Goal: Transaction & Acquisition: Purchase product/service

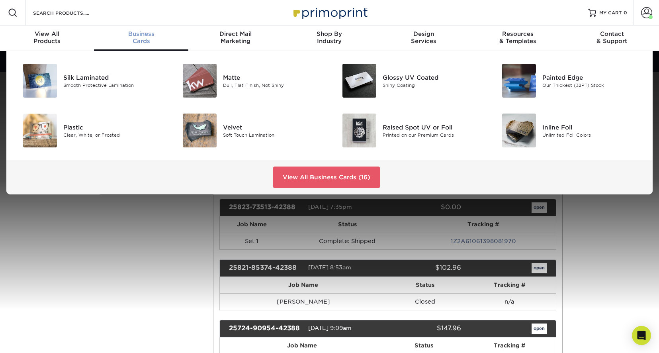
click at [138, 36] on span "Business" at bounding box center [141, 33] width 94 height 7
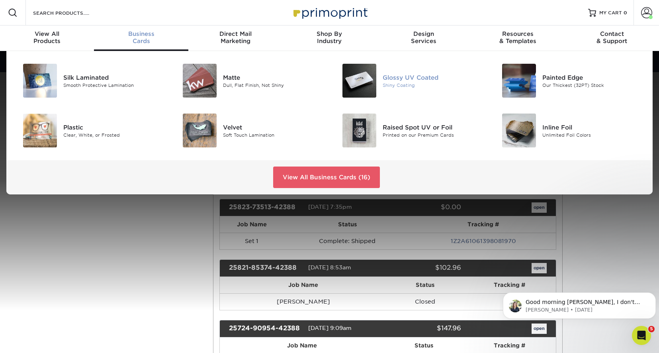
click at [361, 78] on img at bounding box center [360, 81] width 34 height 34
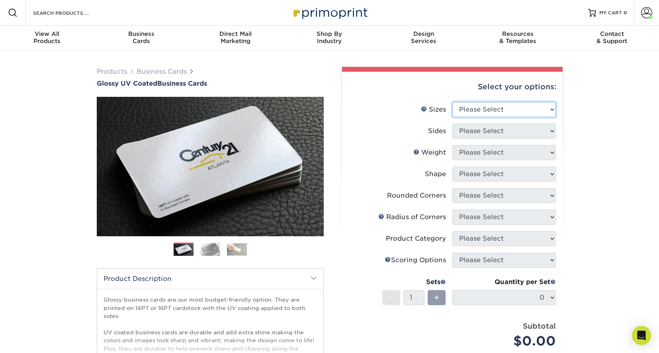
click at [552, 111] on select "Please Select 1.5" x 3.5" - Mini 1.75" x 3.5" - Mini 2" x 2" - Square 2" x 3" -…" at bounding box center [504, 109] width 104 height 15
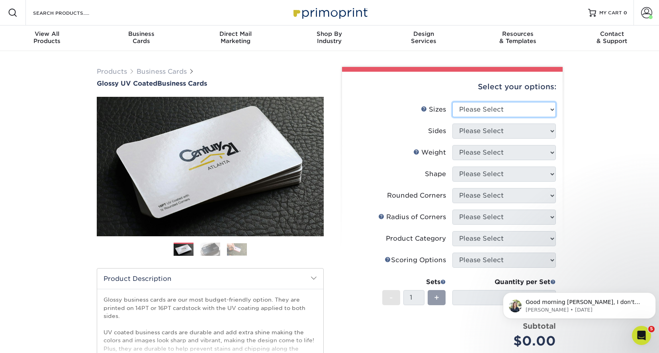
select select "2.00x3.50"
click at [452, 102] on select "Please Select 1.5" x 3.5" - Mini 1.75" x 3.5" - Mini 2" x 2" - Square 2" x 3" -…" at bounding box center [504, 109] width 104 height 15
click at [552, 131] on select "Please Select Print Both Sides Print Front Only" at bounding box center [504, 130] width 104 height 15
select select "13abbda7-1d64-4f25-8bb2-c179b224825d"
click at [452, 123] on select "Please Select Print Both Sides Print Front Only" at bounding box center [504, 130] width 104 height 15
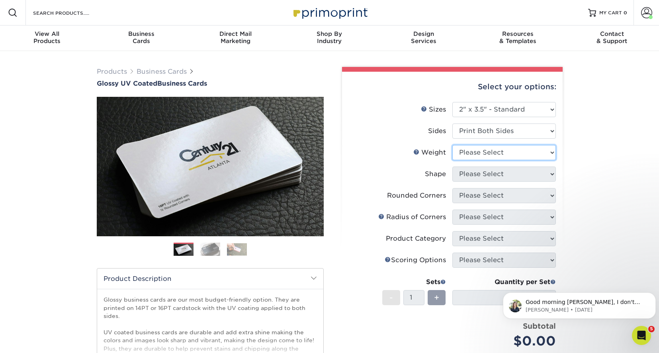
click at [552, 152] on select "Please Select 16PT 14PT" at bounding box center [504, 152] width 104 height 15
select select "16PT"
click at [452, 145] on select "Please Select 16PT 14PT" at bounding box center [504, 152] width 104 height 15
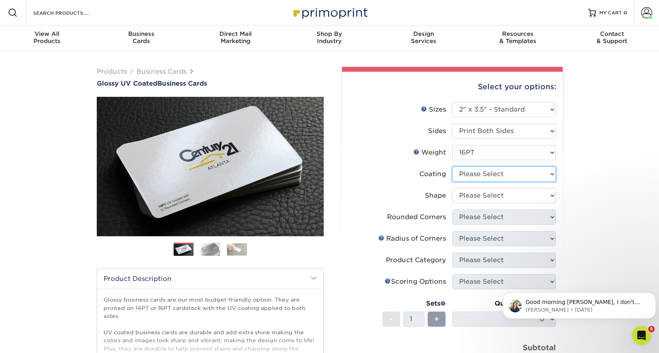
click at [552, 174] on select at bounding box center [504, 173] width 104 height 15
select select "1e8116af-acfc-44b1-83dc-8181aa338834"
click at [452, 166] on select at bounding box center [504, 173] width 104 height 15
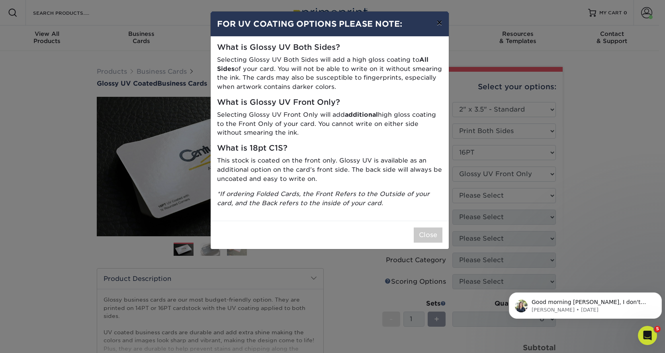
click at [440, 23] on button "×" at bounding box center [439, 23] width 18 height 22
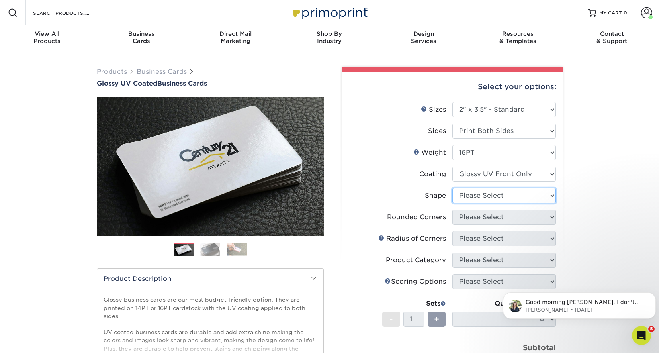
click at [552, 196] on select "Please Select Standard" at bounding box center [504, 195] width 104 height 15
select select "standard"
click at [452, 188] on select "Please Select Standard" at bounding box center [504, 195] width 104 height 15
click at [552, 219] on select "Please Select Yes - Round 2 Corners Yes - Round 4 Corners No" at bounding box center [504, 217] width 104 height 15
select select "0"
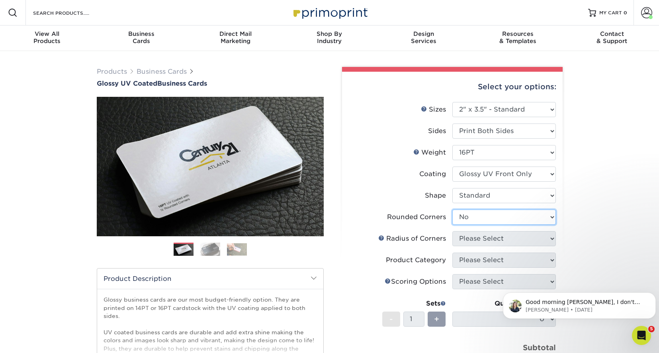
click at [452, 210] on select "Please Select Yes - Round 2 Corners Yes - Round 4 Corners No" at bounding box center [504, 217] width 104 height 15
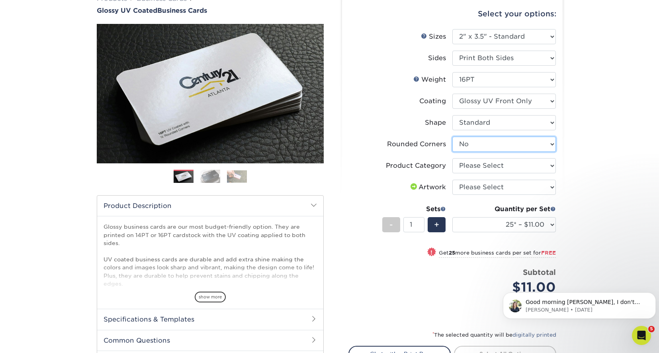
scroll to position [80, 0]
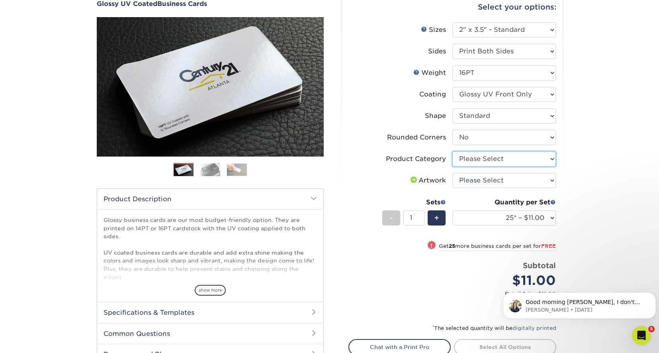
click at [554, 161] on select "Please Select Business Cards" at bounding box center [504, 158] width 104 height 15
select select "3b5148f1-0588-4f88-a218-97bcfdce65c1"
click at [452, 151] on select "Please Select Business Cards" at bounding box center [504, 158] width 104 height 15
click at [552, 181] on select "Please Select I will upload files I need a design - $100" at bounding box center [504, 180] width 104 height 15
select select "upload"
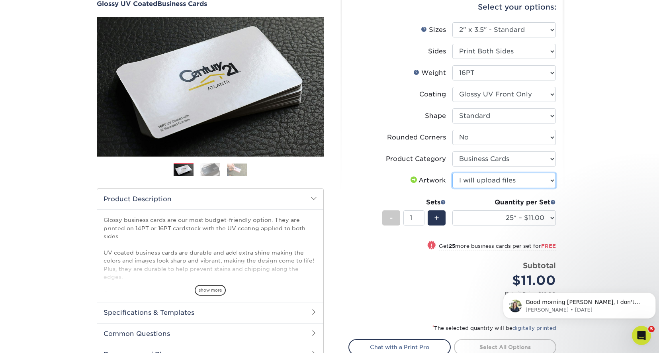
click at [452, 173] on select "Please Select I will upload files I need a design - $100" at bounding box center [504, 180] width 104 height 15
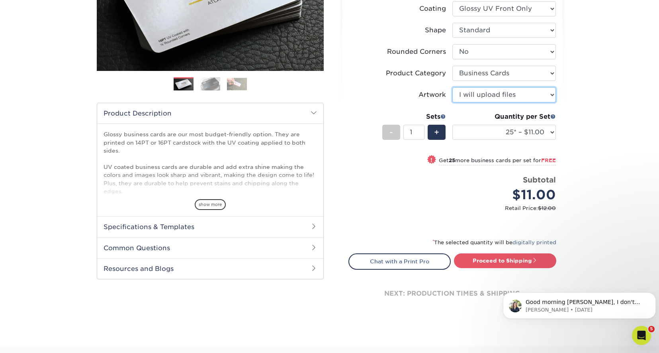
scroll to position [199, 0]
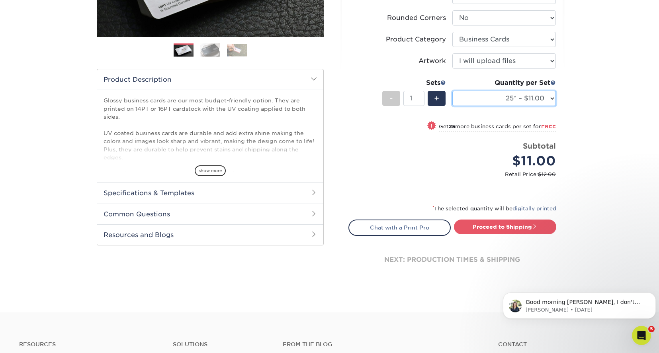
click at [552, 99] on select "25* – $11.00 50* – $11.00 100* – $11.00 250* – $20.00 500 – $39.00 1000 – $49.0…" at bounding box center [504, 98] width 104 height 15
select select "250* – $20.00"
click at [452, 91] on select "25* – $11.00 50* – $11.00 100* – $11.00 250* – $20.00 500 – $39.00 1000 – $49.0…" at bounding box center [504, 98] width 104 height 15
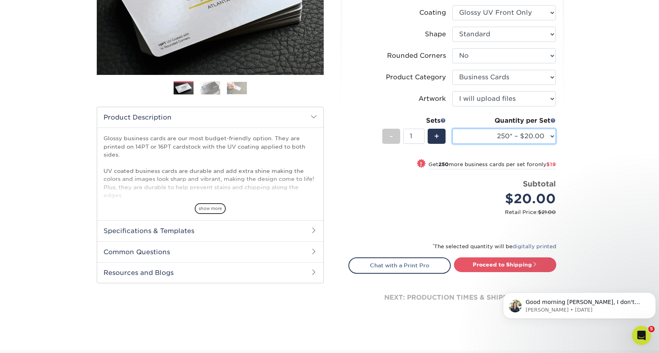
scroll to position [159, 0]
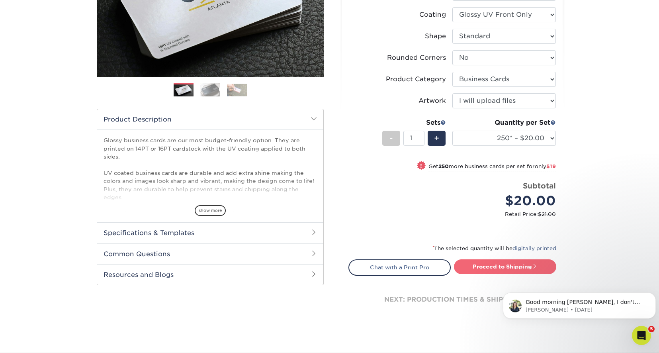
click at [507, 267] on link "Proceed to Shipping" at bounding box center [505, 266] width 102 height 14
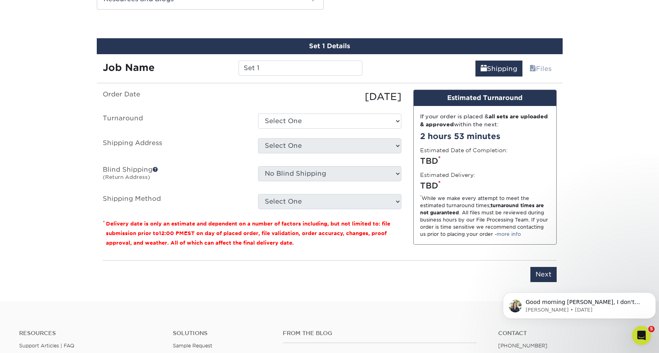
scroll to position [441, 0]
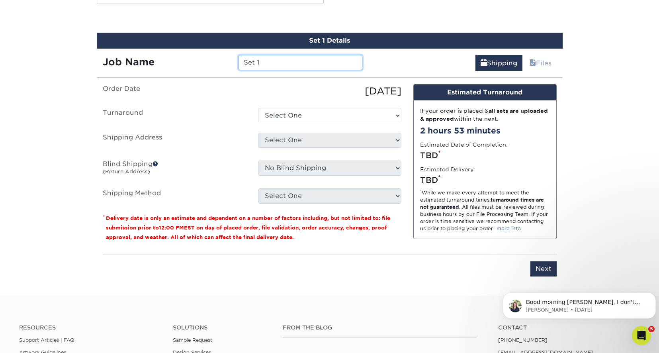
drag, startPoint x: 269, startPoint y: 61, endPoint x: 231, endPoint y: 55, distance: 38.2
click at [231, 55] on div "Job Name Set 1" at bounding box center [233, 62] width 272 height 15
type input "[PERSON_NAME] BC"
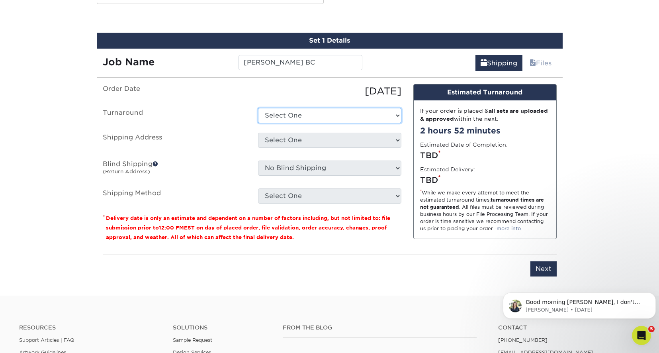
click at [288, 116] on select "Select One 2-4 Business Days 2 Day Next Business Day" at bounding box center [329, 115] width 143 height 15
select select "198971fb-b0f2-4966-ba3b-178a1197b453"
click at [258, 108] on select "Select One 2-4 Business Days 2 Day Next Business Day" at bounding box center [329, 115] width 143 height 15
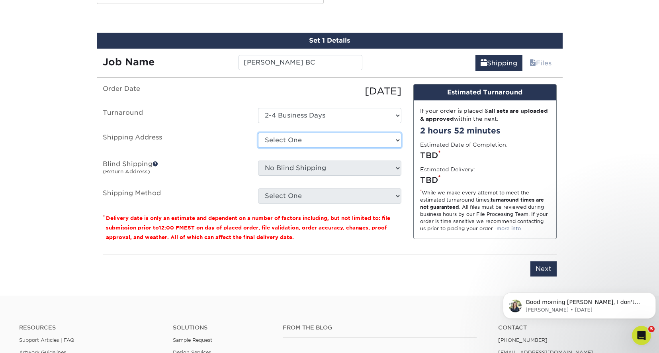
click at [296, 138] on select "Select One Ascend Hospice Care Innovative Designs Signature Health Services + A…" at bounding box center [329, 140] width 143 height 15
select select "280983"
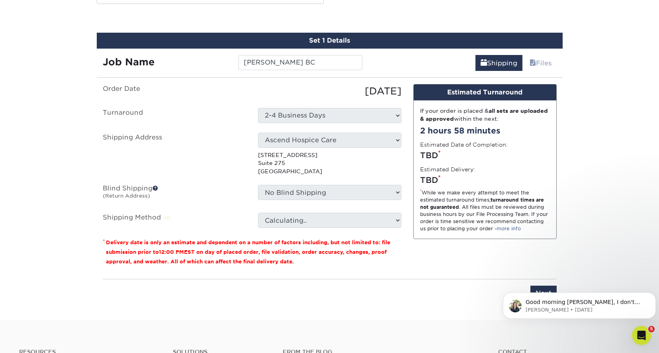
click at [399, 191] on select "No Blind Shipping Ascend Hospice Care Innovative Designs Signature Health Servi…" at bounding box center [329, 192] width 143 height 15
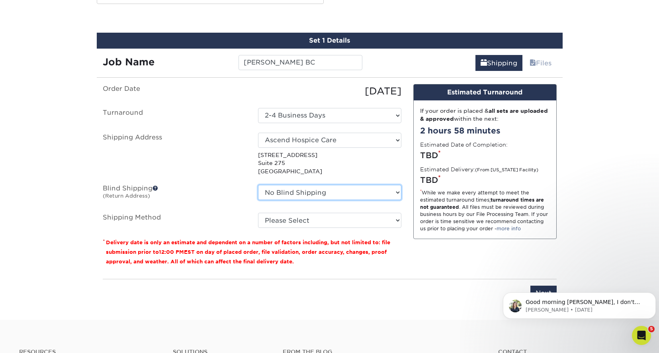
click at [399, 191] on select "No Blind Shipping Ascend Hospice Care Innovative Designs Signature Health Servi…" at bounding box center [329, 192] width 143 height 15
click at [166, 193] on label "Blind Shipping (Return Address)" at bounding box center [174, 194] width 155 height 18
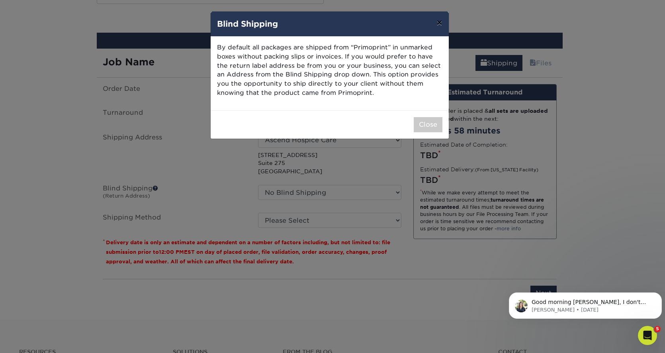
click at [439, 24] on button "×" at bounding box center [439, 23] width 18 height 22
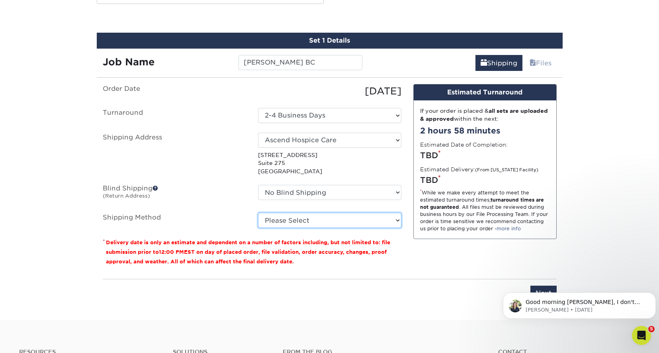
click at [399, 219] on select "Please Select Ground Shipping (+$7.84) 3 Day Shipping Service (+$15.36) 2 Day A…" at bounding box center [329, 220] width 143 height 15
select select "03"
click at [258, 213] on select "Please Select Ground Shipping (+$7.84) 3 Day Shipping Service (+$15.36) 2 Day A…" at bounding box center [329, 220] width 143 height 15
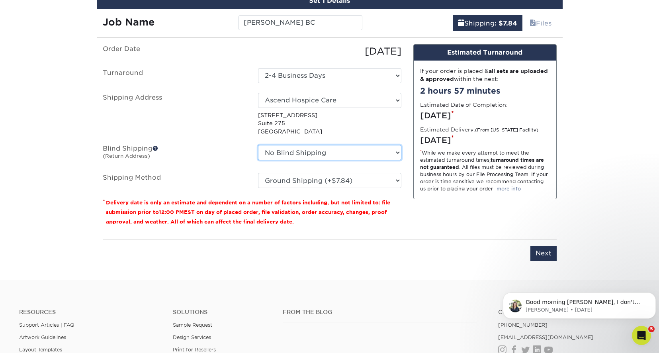
click at [397, 154] on select "No Blind Shipping Ascend Hospice Care Innovative Designs Signature Health Servi…" at bounding box center [329, 152] width 143 height 15
click at [399, 153] on select "No Blind Shipping Ascend Hospice Care Innovative Designs Signature Health Servi…" at bounding box center [329, 152] width 143 height 15
select select "280985"
click at [258, 145] on select "No Blind Shipping Ascend Hospice Care Innovative Designs Signature Health Servi…" at bounding box center [329, 152] width 143 height 15
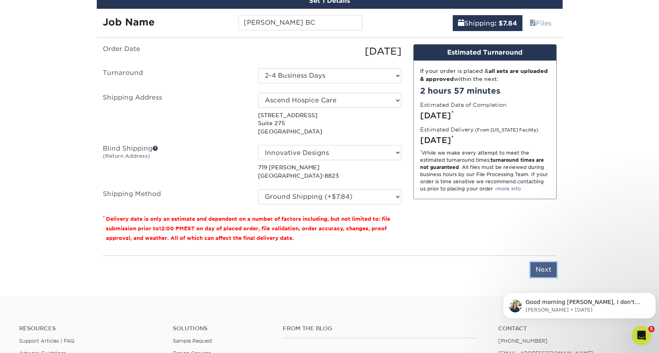
click at [542, 268] on input "Next" at bounding box center [544, 269] width 26 height 15
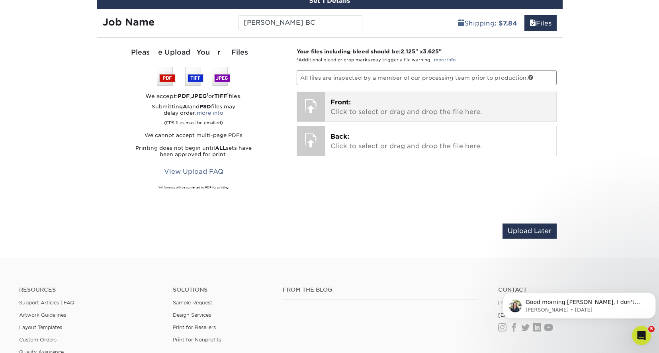
click at [379, 104] on p "Front: Click to select or drag and drop the file here." at bounding box center [441, 107] width 220 height 19
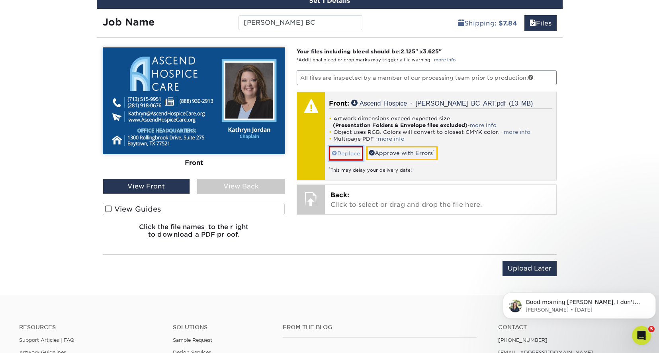
click at [351, 152] on link "Replace" at bounding box center [346, 153] width 34 height 14
